Goal: Transaction & Acquisition: Obtain resource

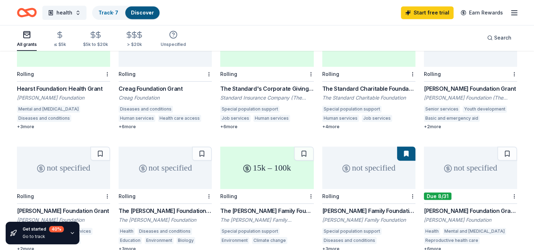
scroll to position [388, 0]
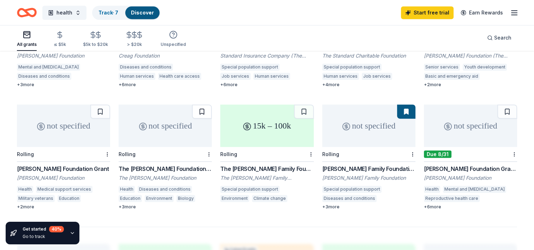
click at [201, 104] on button at bounding box center [202, 111] width 20 height 14
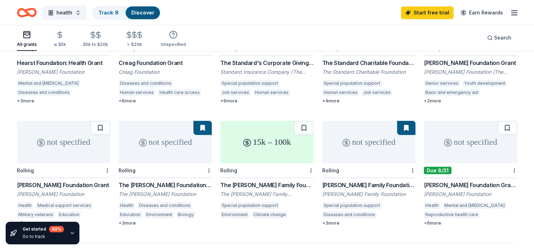
scroll to position [353, 0]
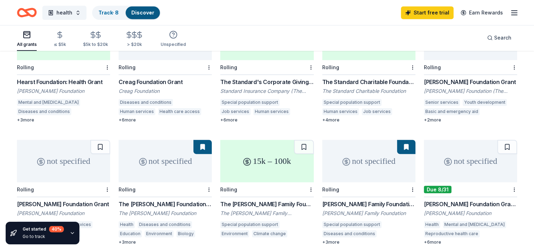
click at [169, 154] on div "not specified" at bounding box center [165, 161] width 93 height 42
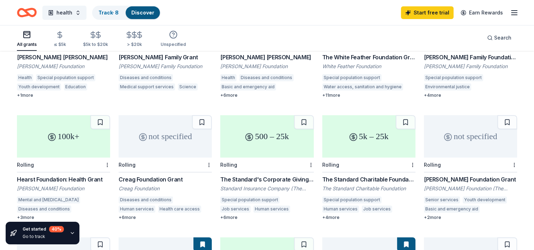
scroll to position [247, 0]
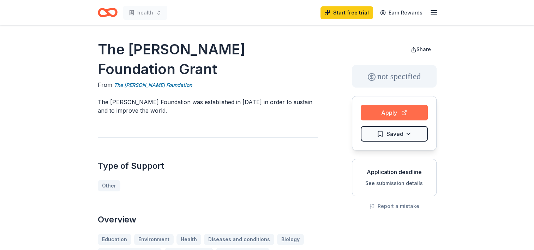
click at [394, 112] on button "Apply" at bounding box center [394, 113] width 67 height 16
